Goal: Transaction & Acquisition: Purchase product/service

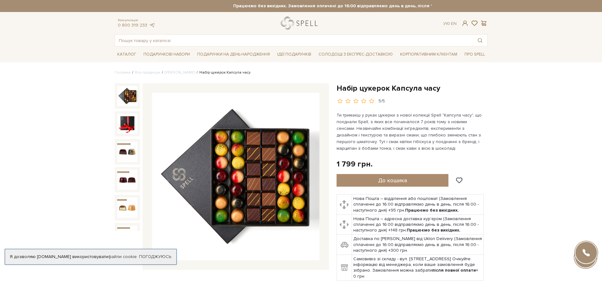
click at [296, 22] on link "logo" at bounding box center [300, 23] width 39 height 13
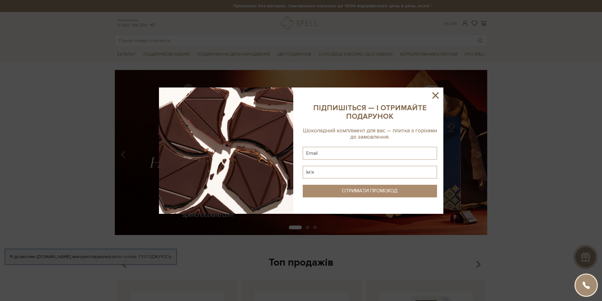
click at [433, 94] on icon at bounding box center [435, 95] width 6 height 6
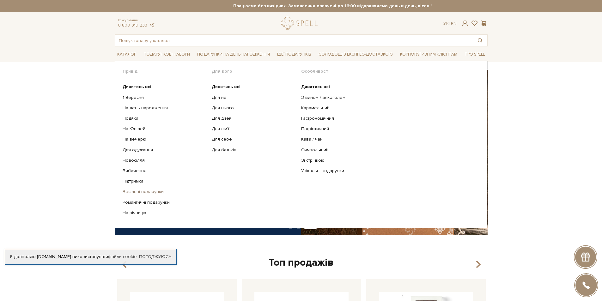
click at [148, 191] on link "Весільні подарунки" at bounding box center [165, 192] width 85 height 6
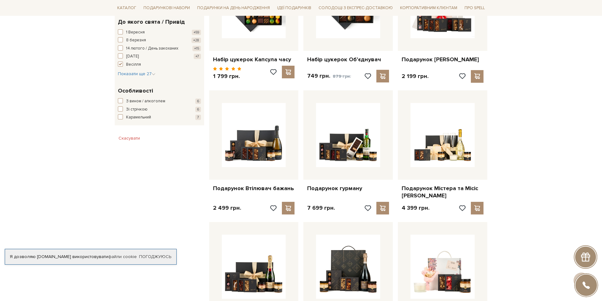
scroll to position [281, 0]
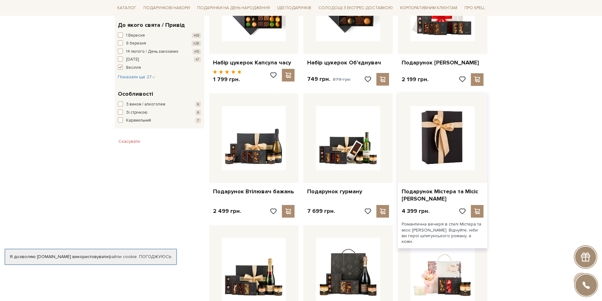
click at [444, 148] on img at bounding box center [442, 138] width 64 height 64
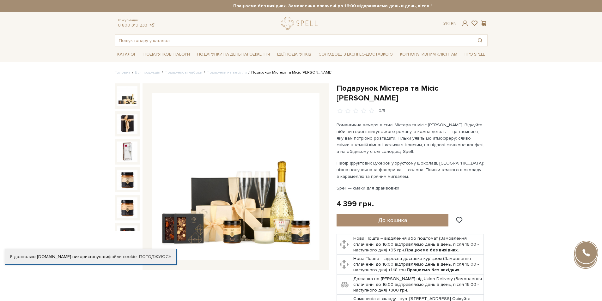
click at [272, 215] on img at bounding box center [235, 176] width 167 height 167
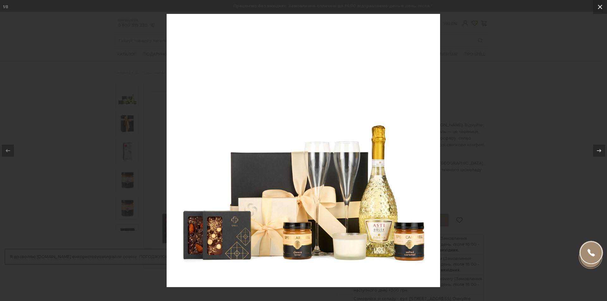
click at [599, 7] on icon at bounding box center [599, 7] width 4 height 4
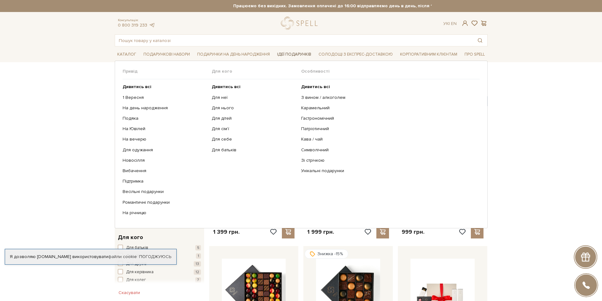
click at [288, 53] on span "Ідеї подарунків" at bounding box center [294, 55] width 39 height 10
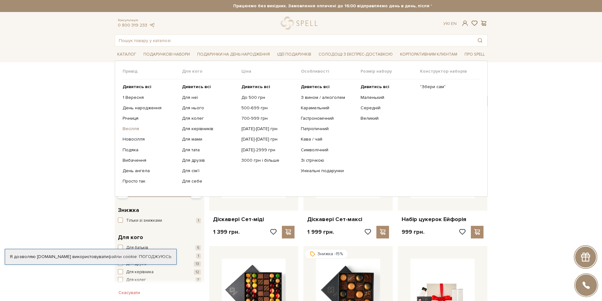
click at [131, 128] on link "Весілля" at bounding box center [150, 129] width 55 height 6
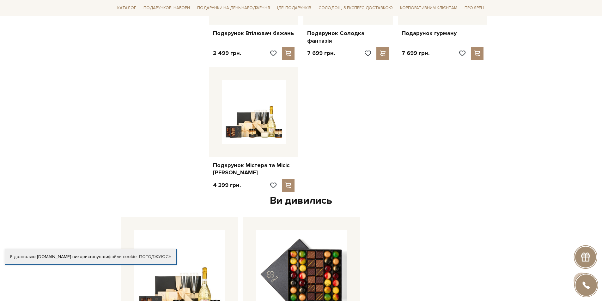
scroll to position [589, 0]
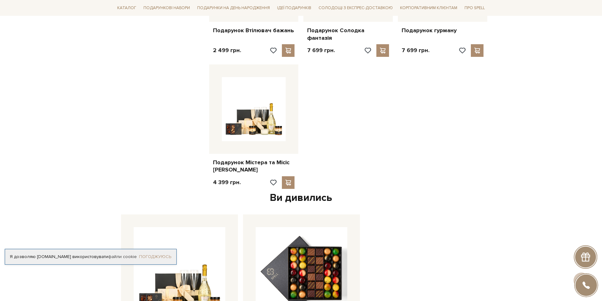
drag, startPoint x: 155, startPoint y: 245, endPoint x: 151, endPoint y: 250, distance: 5.9
click at [154, 249] on div "Я дозволяю spellchocolate.com використовувати файли cookie Погоджуюсь" at bounding box center [91, 257] width 172 height 16
click at [151, 254] on link "Погоджуюсь" at bounding box center [155, 257] width 32 height 6
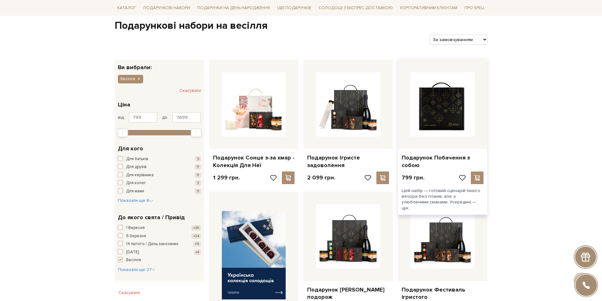
scroll to position [0, 0]
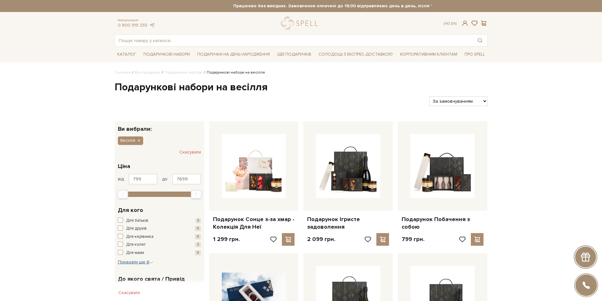
click at [135, 260] on span "Показати ще 6" at bounding box center [135, 261] width 35 height 5
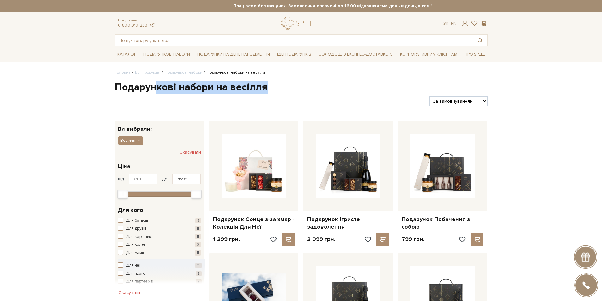
drag, startPoint x: 154, startPoint y: 90, endPoint x: 276, endPoint y: 82, distance: 121.9
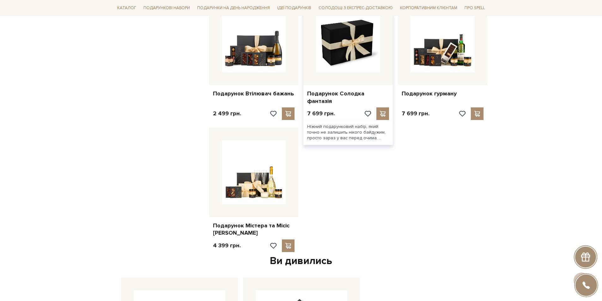
scroll to position [486, 0]
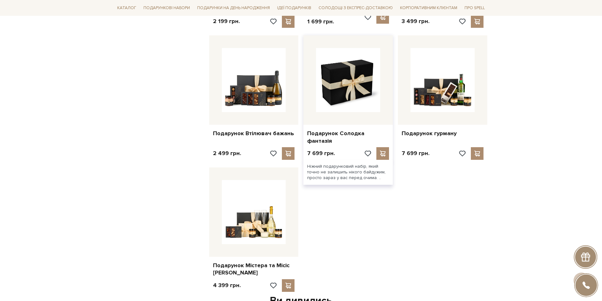
click at [348, 99] on img at bounding box center [348, 80] width 64 height 64
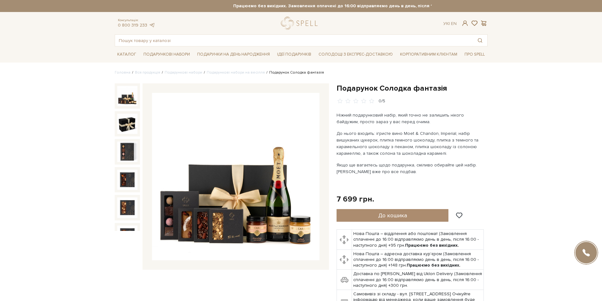
click at [295, 203] on img at bounding box center [235, 176] width 167 height 167
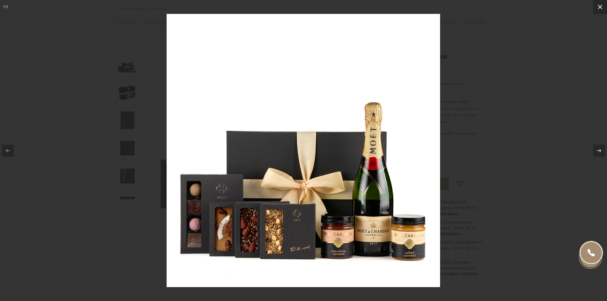
click at [594, 9] on button at bounding box center [600, 7] width 14 height 14
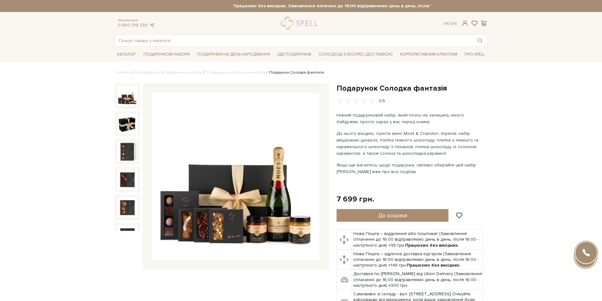
click at [303, 23] on link "logo" at bounding box center [300, 23] width 39 height 13
